Goal: Transaction & Acquisition: Purchase product/service

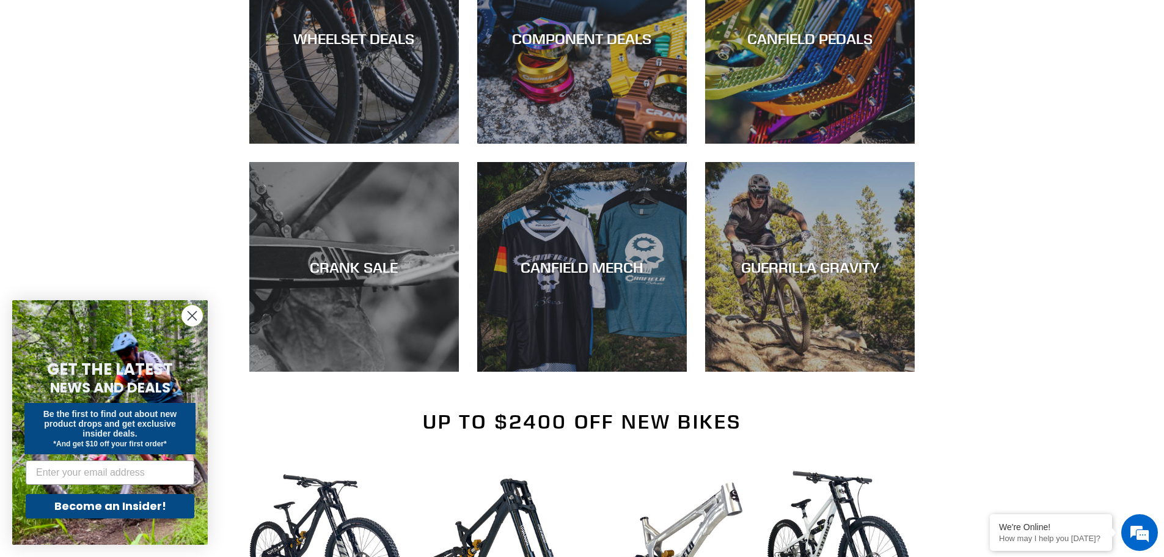
scroll to position [978, 0]
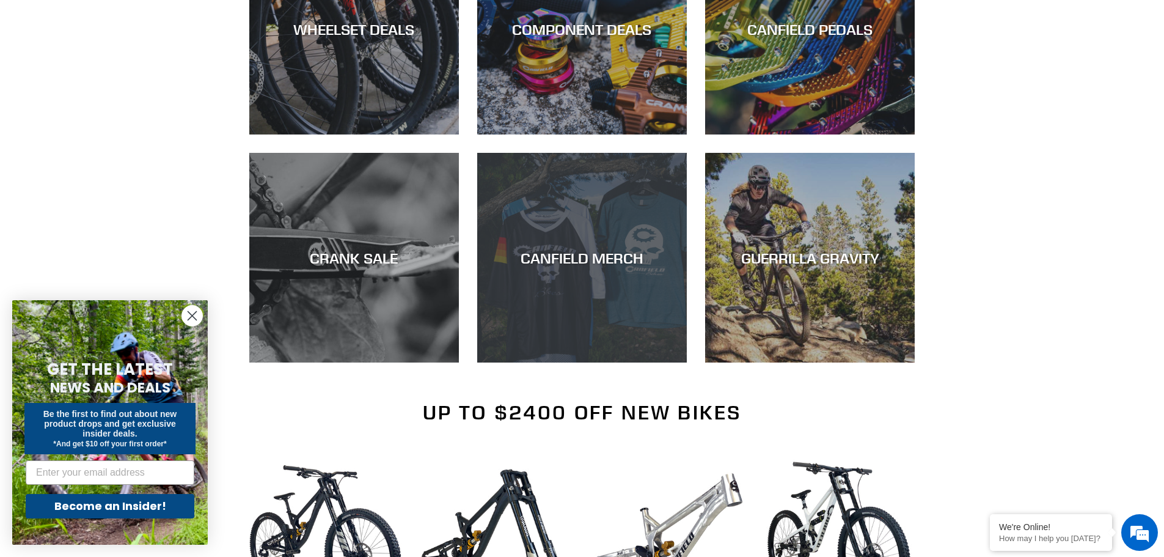
click at [554, 362] on div "CANFIELD MERCH" at bounding box center [582, 362] width 210 height 0
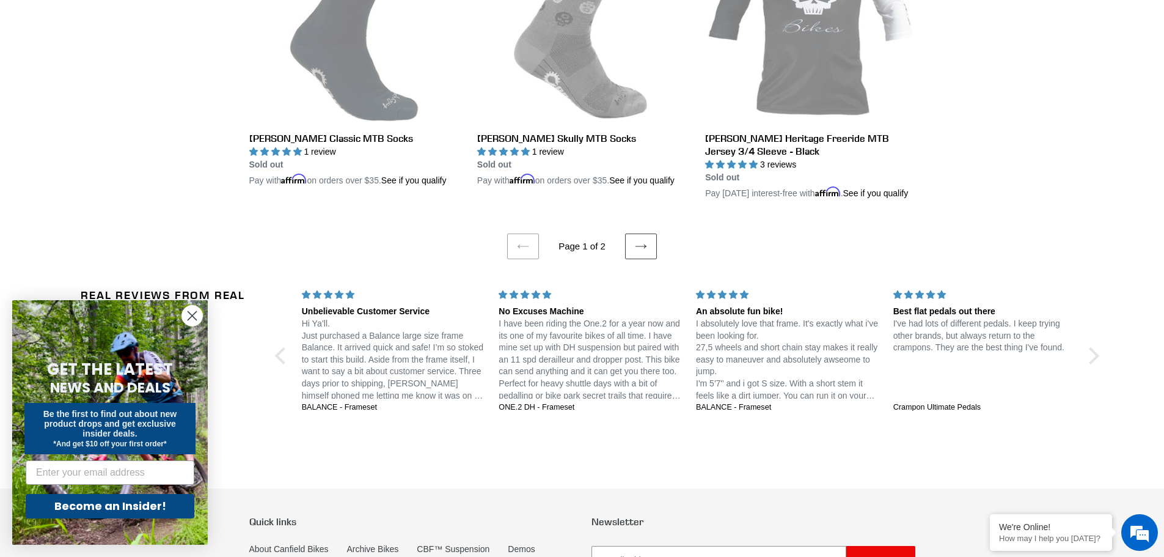
scroll to position [2540, 0]
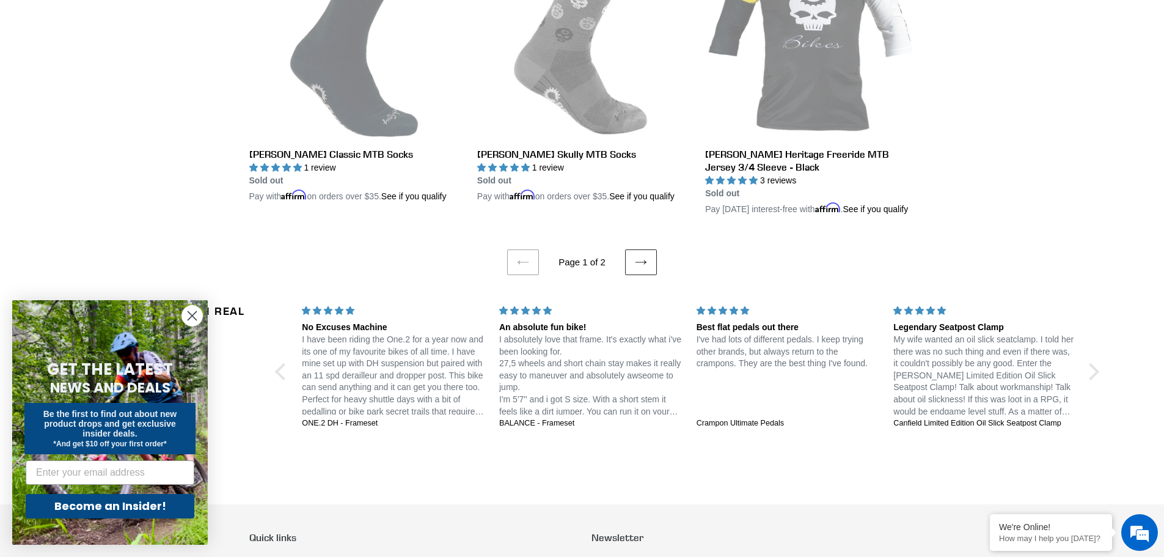
click at [641, 263] on icon at bounding box center [641, 262] width 12 height 12
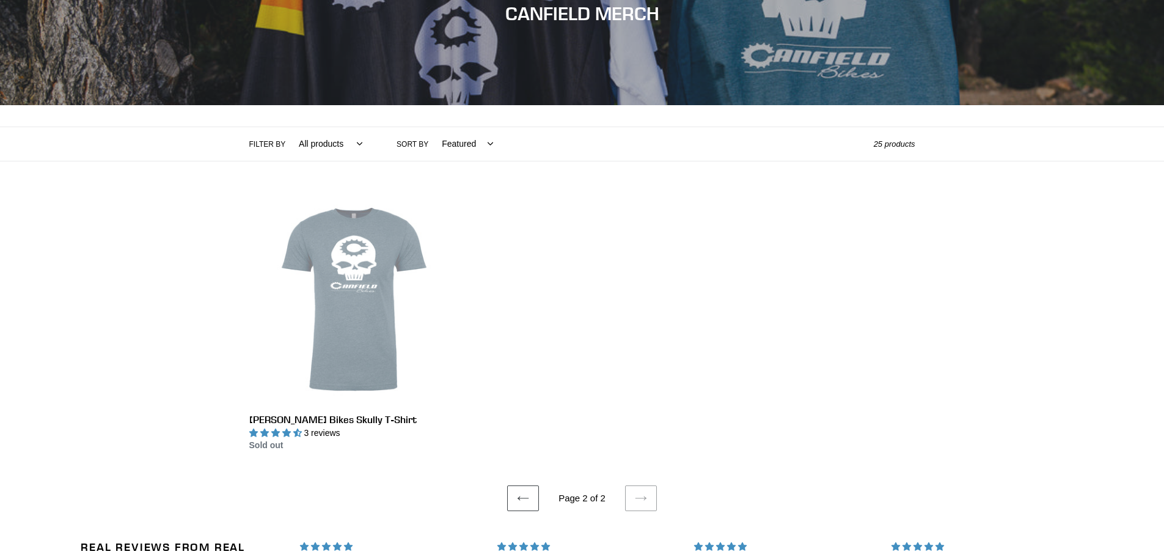
scroll to position [306, 0]
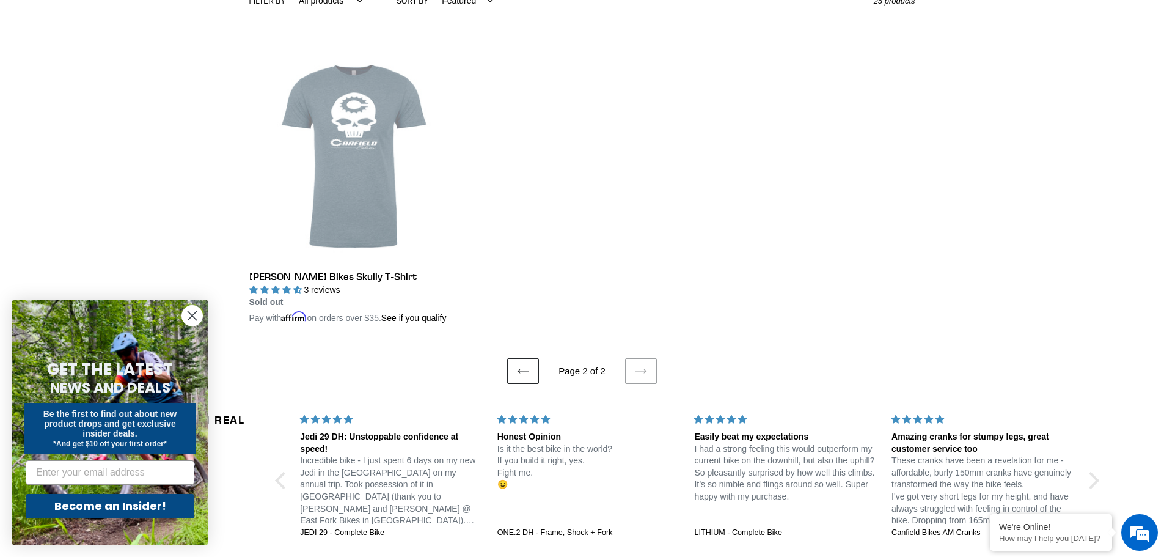
click at [511, 361] on link "Previous page" at bounding box center [523, 371] width 32 height 26
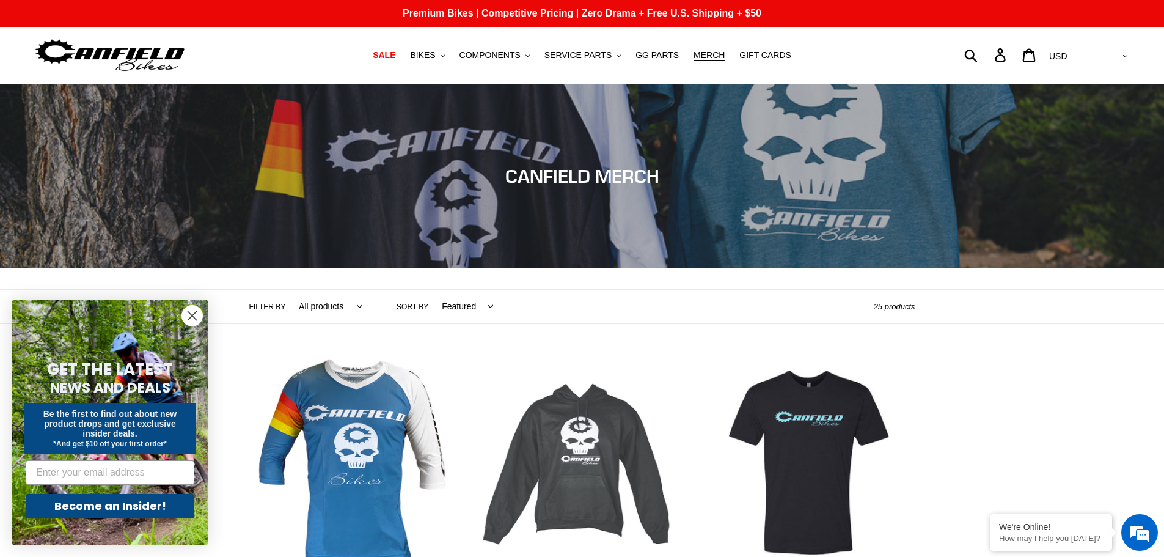
click at [603, 411] on link "[PERSON_NAME] Bikes Skully Hoodie" at bounding box center [582, 493] width 210 height 273
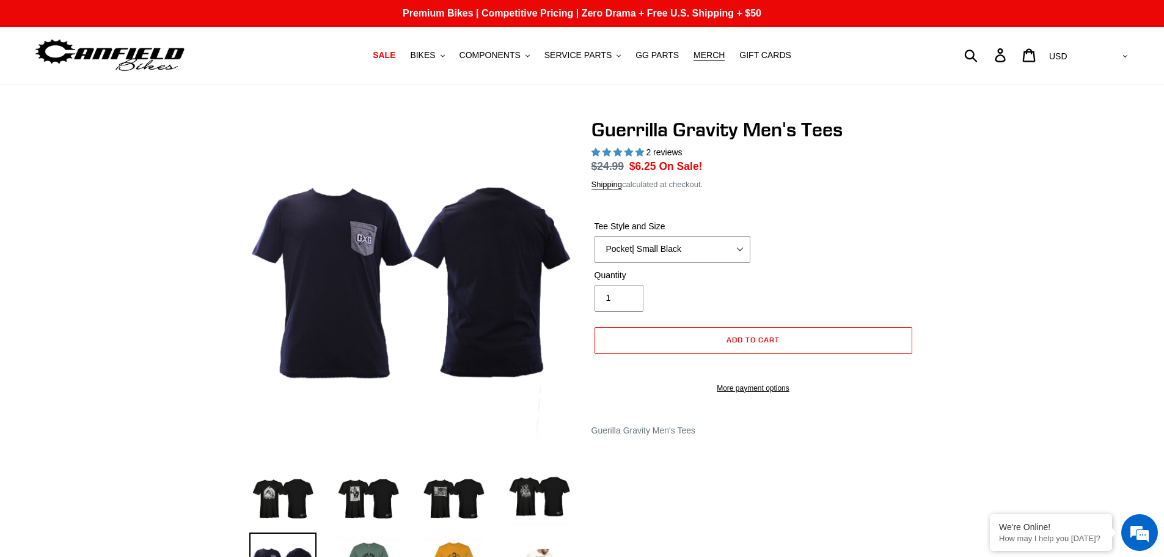
select select "highest-rating"
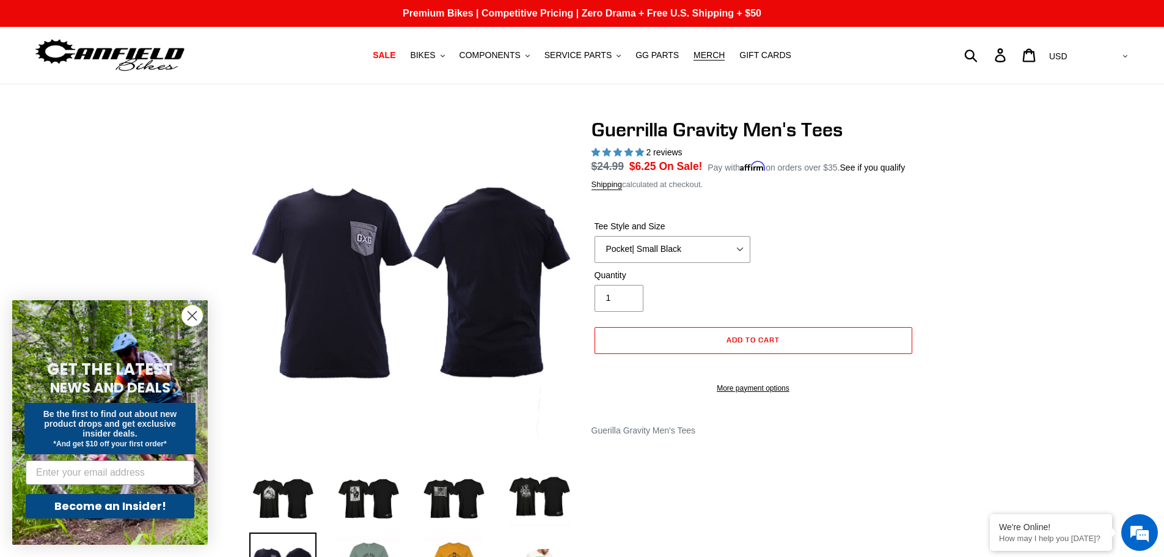
click at [362, 539] on img at bounding box center [368, 565] width 67 height 67
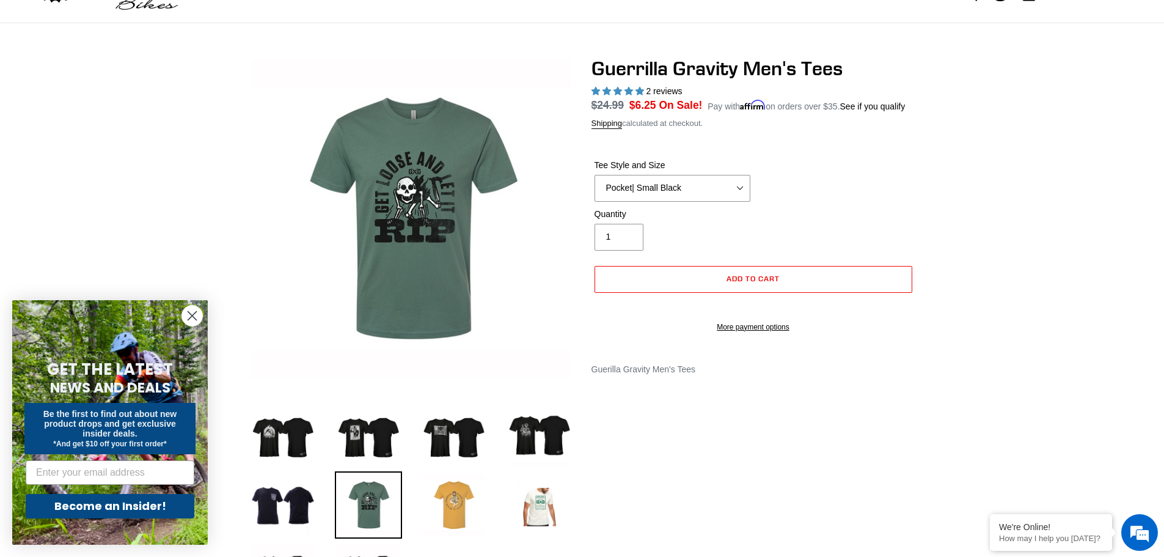
click at [475, 516] on img at bounding box center [453, 504] width 67 height 67
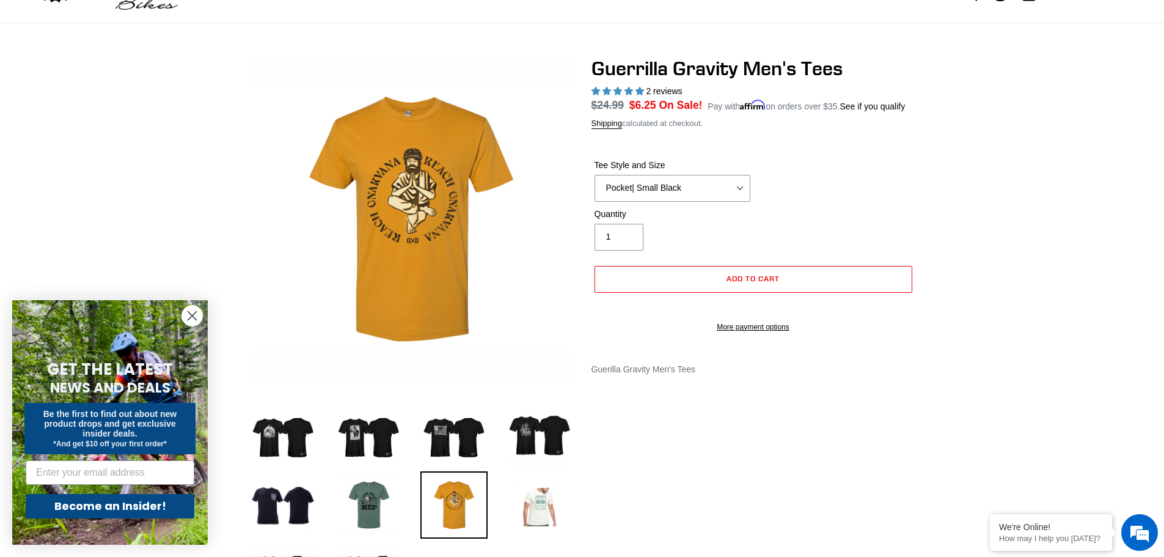
click at [541, 511] on img at bounding box center [539, 504] width 67 height 67
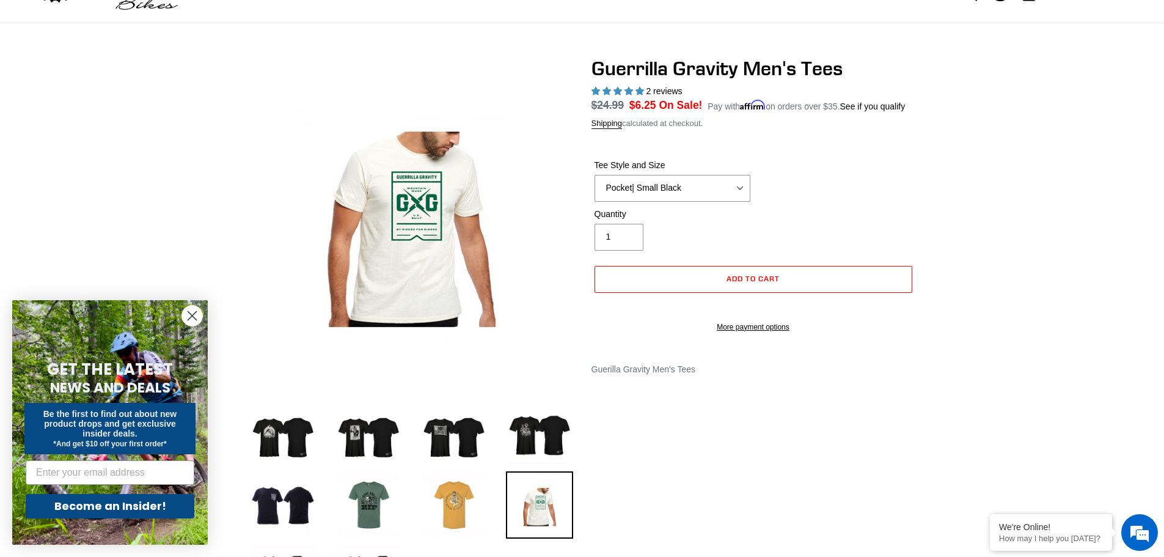
click at [486, 512] on img at bounding box center [453, 504] width 67 height 67
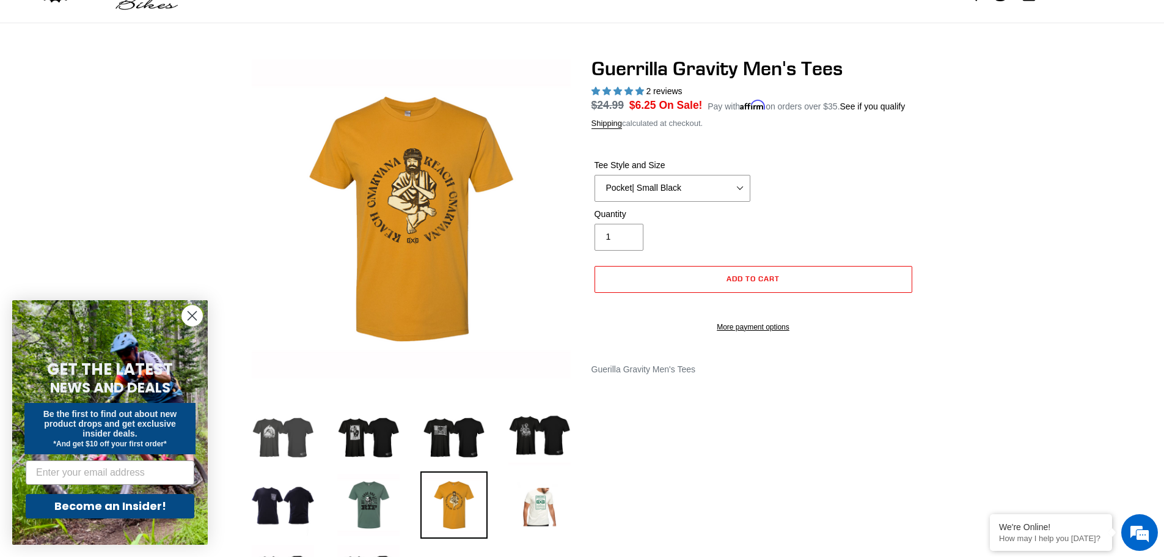
click at [273, 456] on img at bounding box center [282, 433] width 67 height 67
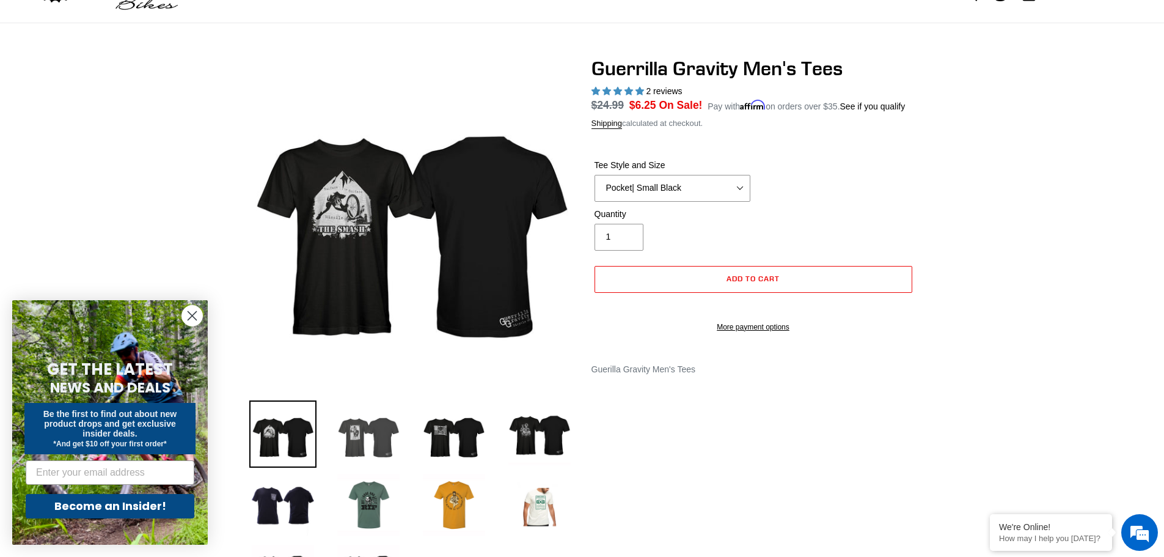
click at [368, 452] on img at bounding box center [368, 433] width 67 height 67
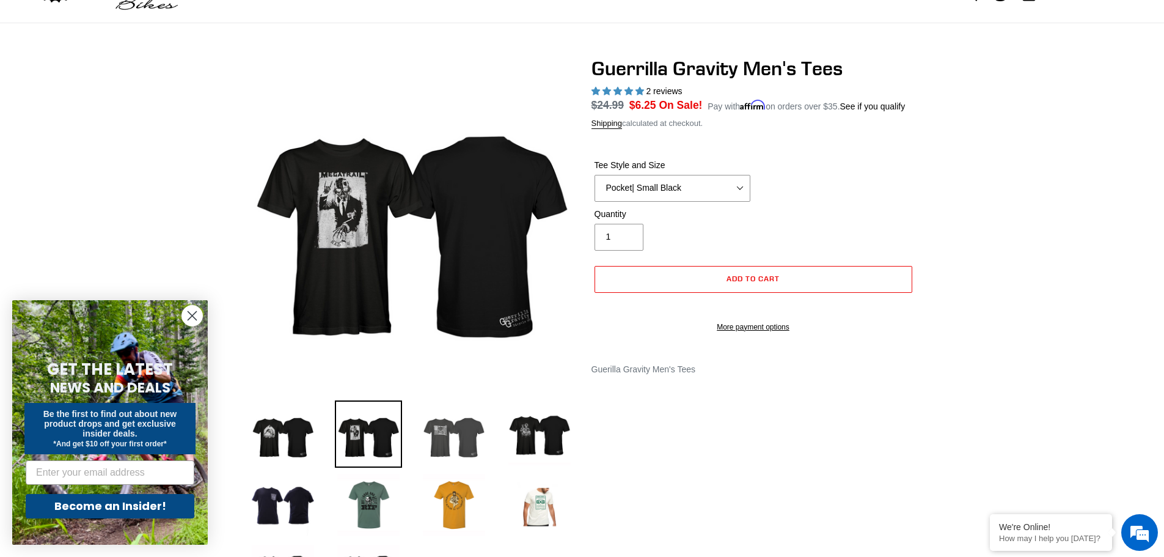
click at [426, 458] on img at bounding box center [453, 433] width 67 height 67
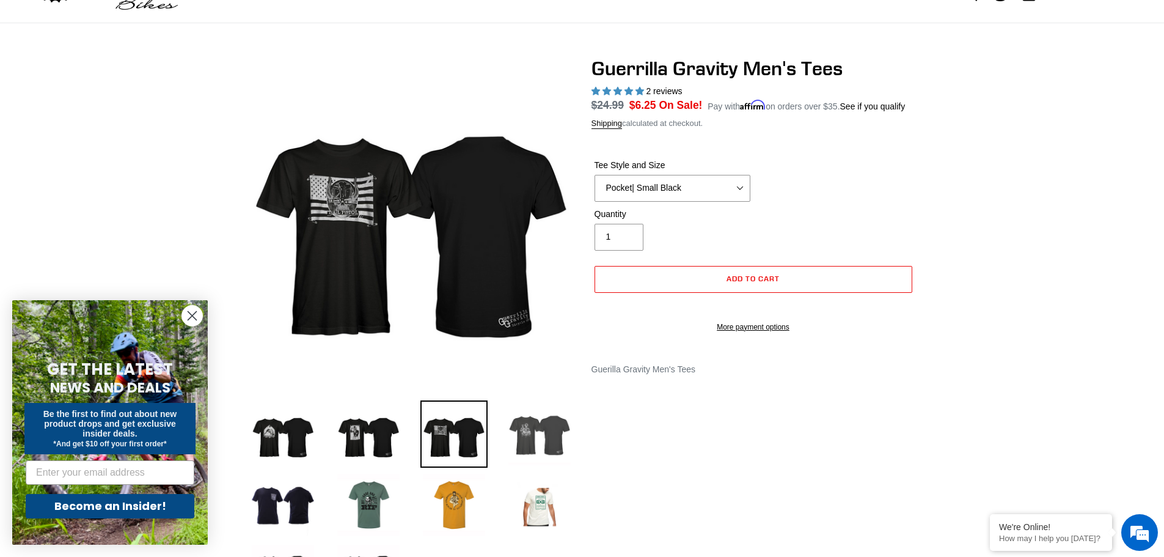
click at [538, 427] on img at bounding box center [539, 433] width 67 height 67
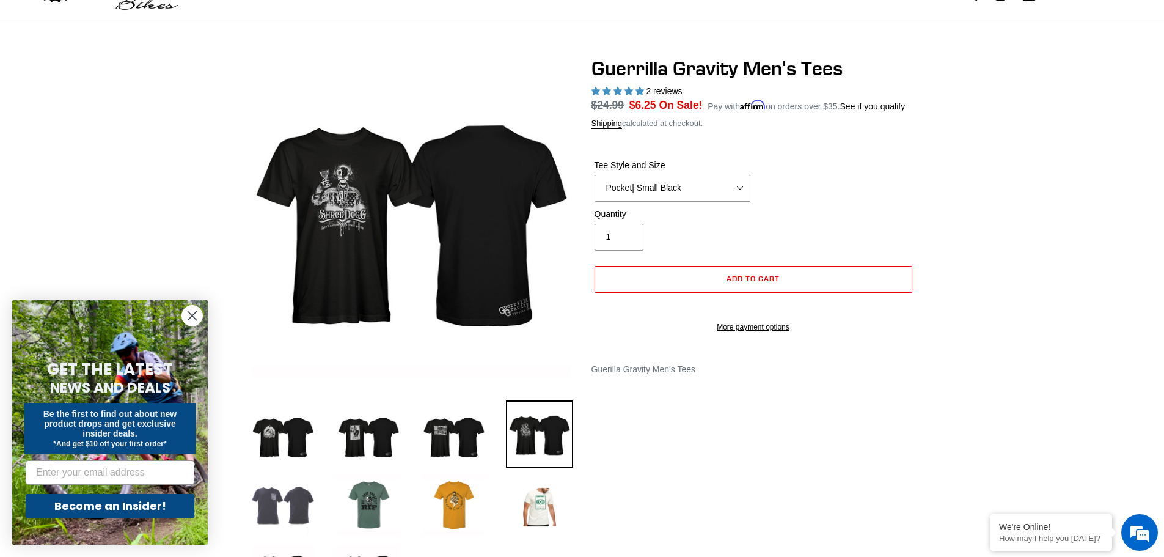
click at [312, 486] on img at bounding box center [282, 504] width 67 height 67
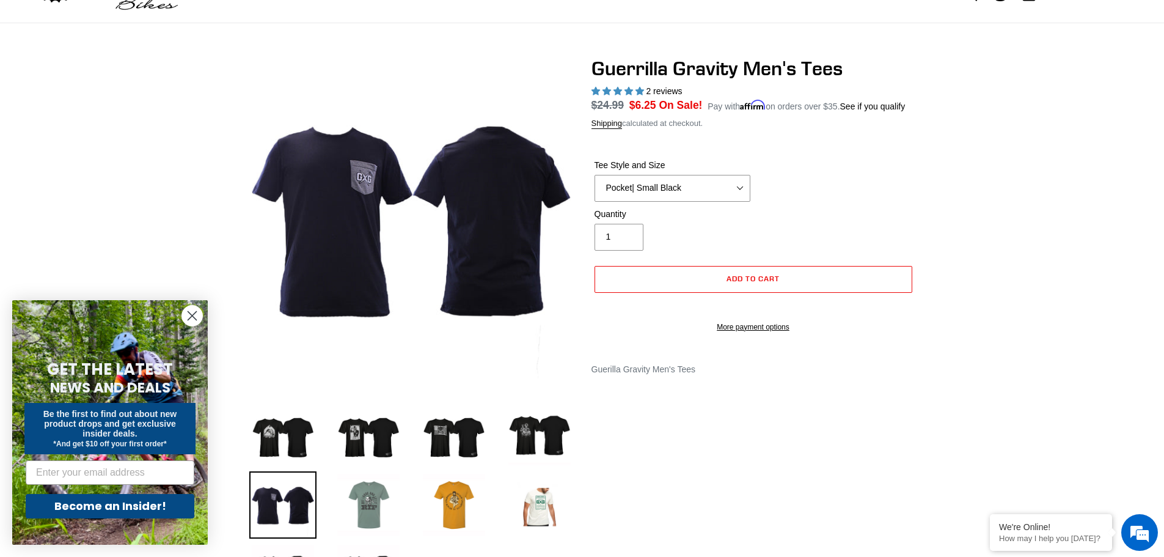
click at [362, 489] on img at bounding box center [368, 504] width 67 height 67
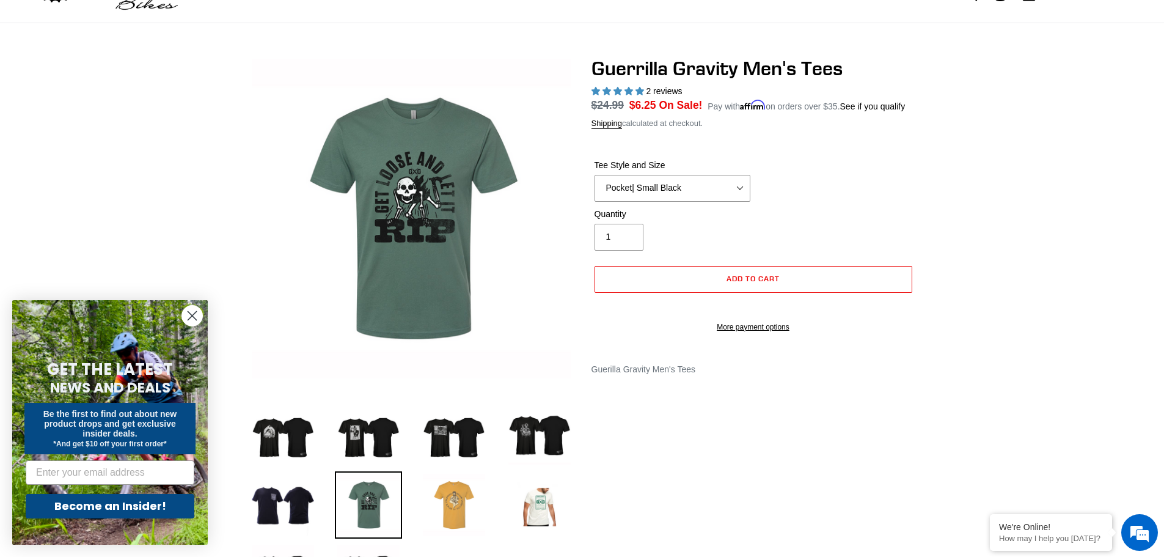
click at [457, 533] on img at bounding box center [453, 504] width 67 height 67
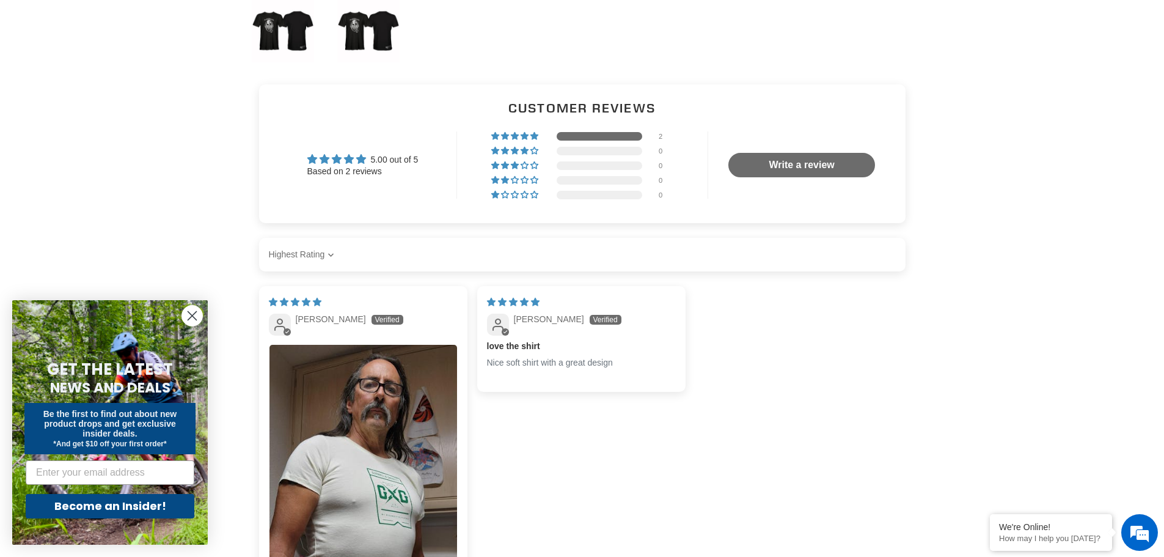
scroll to position [733, 0]
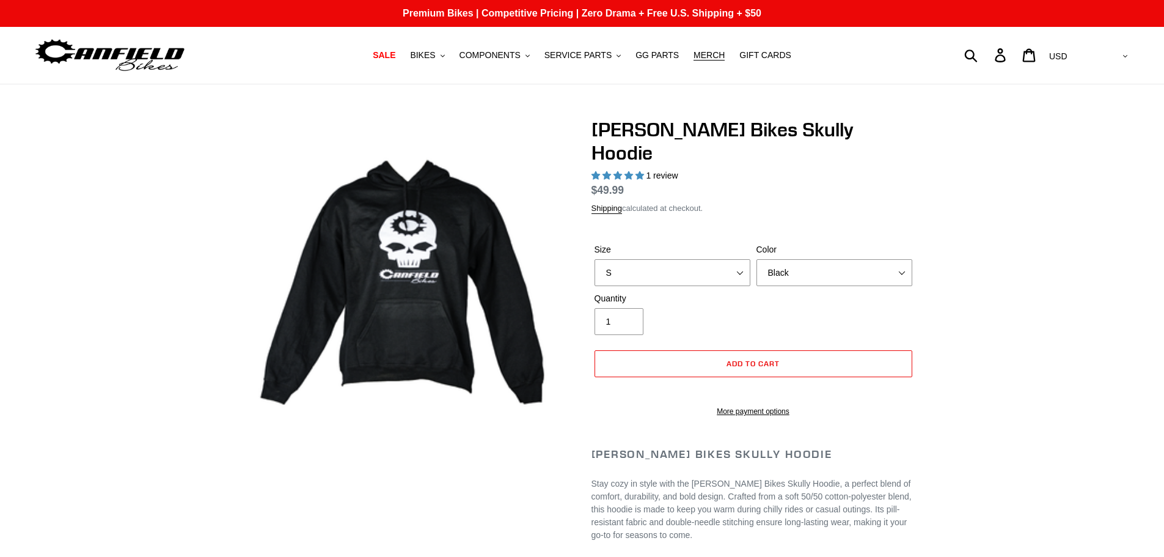
select select "highest-rating"
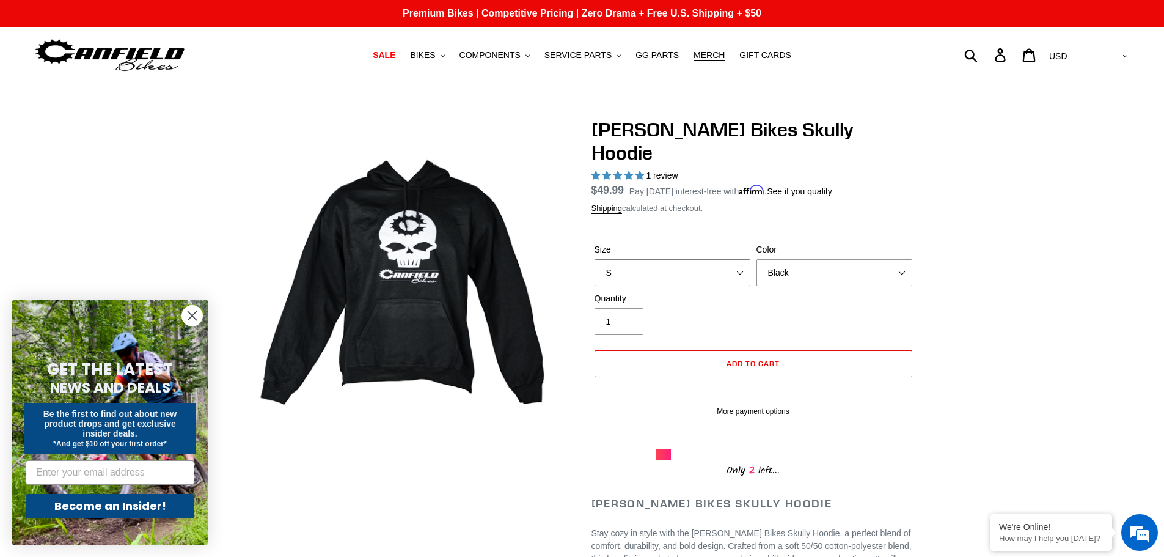
click at [717, 259] on select "S M L XL" at bounding box center [673, 272] width 156 height 27
click at [1037, 238] on div "[PERSON_NAME] Bikes Skully Hoodie 1 review Regular price $49.99 Sale price $49.…" at bounding box center [582, 518] width 1164 height 801
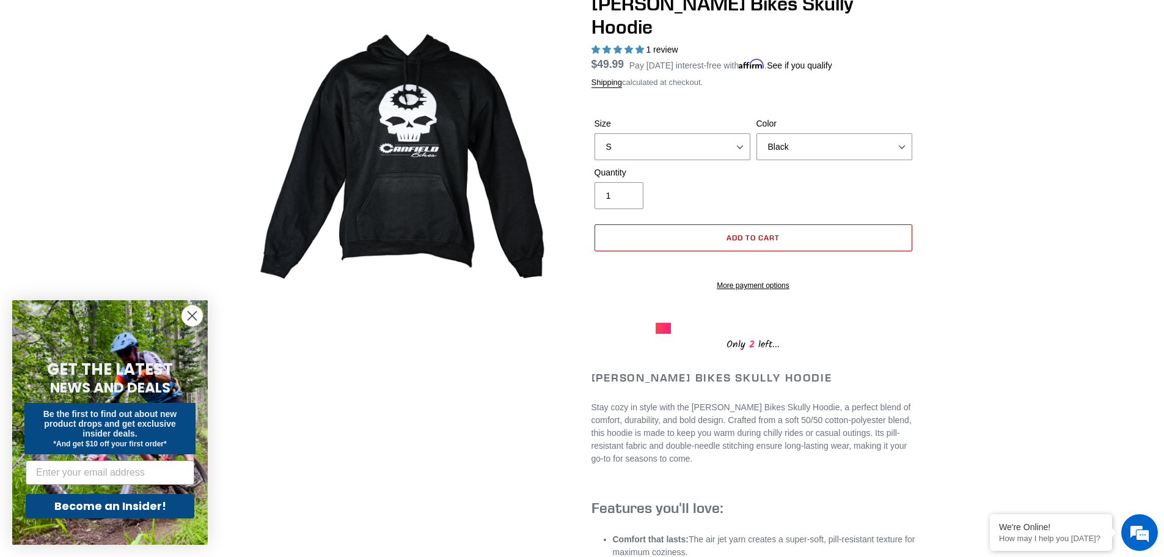
scroll to position [122, 0]
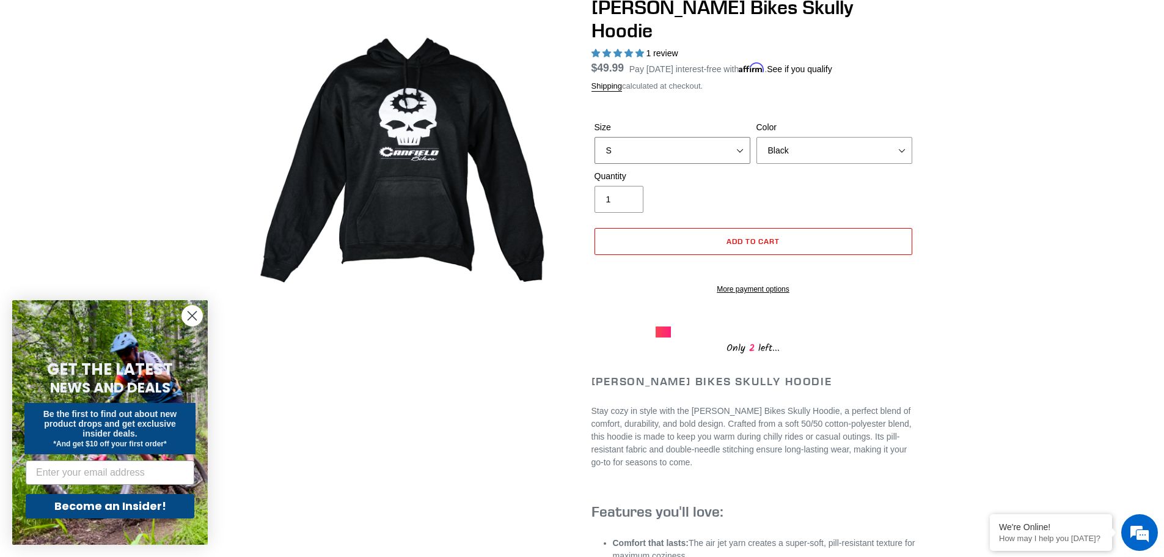
click at [737, 137] on select "S M L XL" at bounding box center [673, 150] width 156 height 27
click at [595, 137] on select "S M L XL" at bounding box center [673, 150] width 156 height 27
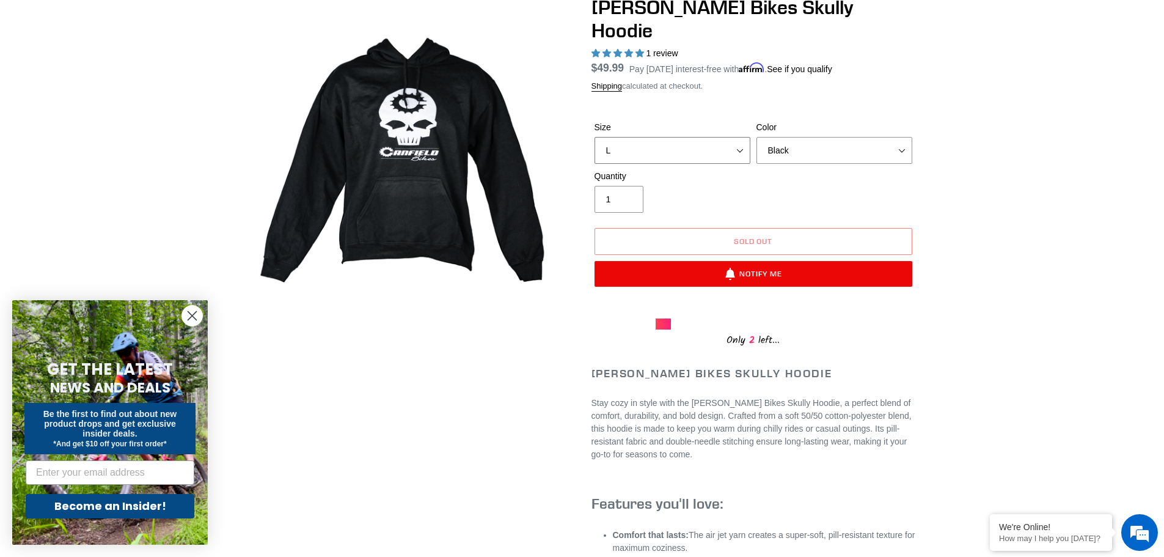
click at [716, 137] on select "S M L XL" at bounding box center [673, 150] width 156 height 27
click at [595, 137] on select "S M L XL" at bounding box center [673, 150] width 156 height 27
click at [706, 137] on select "S M L XL" at bounding box center [673, 150] width 156 height 27
click at [595, 137] on select "S M L XL" at bounding box center [673, 150] width 156 height 27
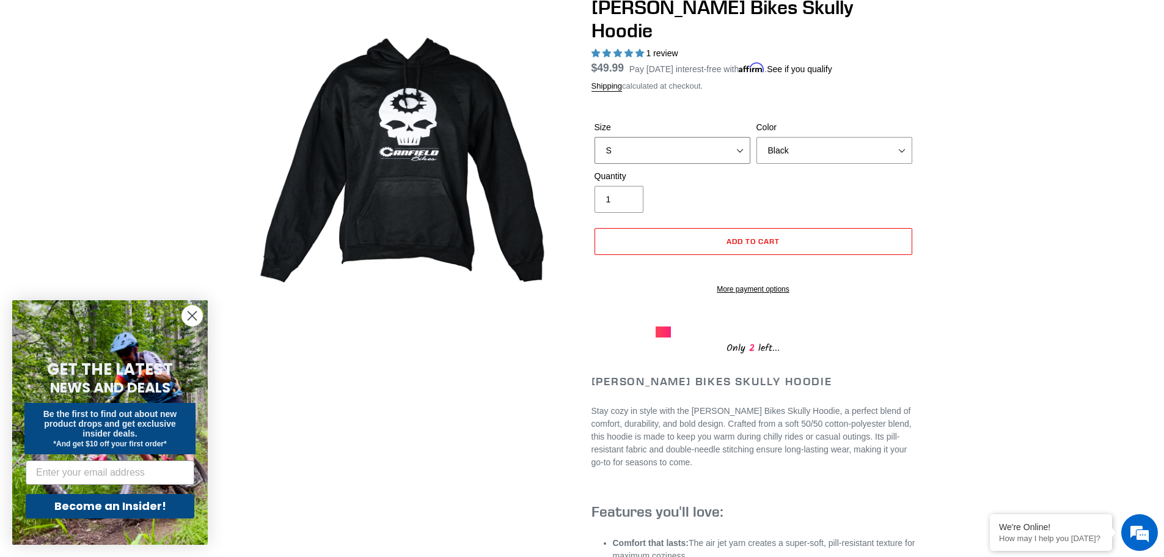
click at [676, 137] on select "S M L XL" at bounding box center [673, 150] width 156 height 27
select select "XL"
click at [595, 137] on select "S M L XL" at bounding box center [673, 150] width 156 height 27
